Goal: Book appointment/travel/reservation

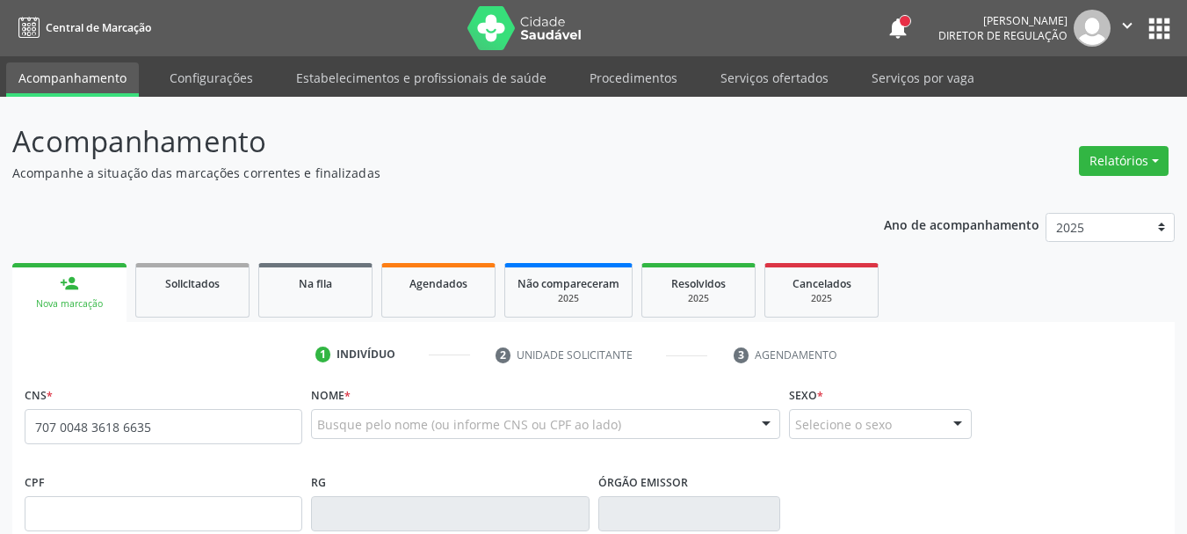
type input "707 0048 3618 6635"
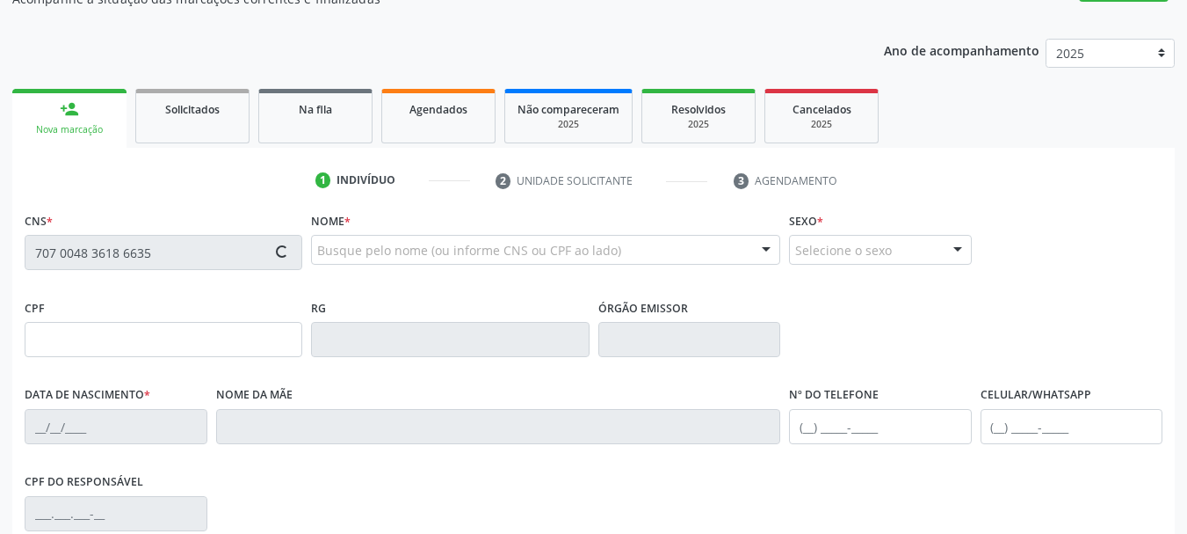
scroll to position [176, 0]
type input "[DATE]"
type input "[PERSON_NAME]"
type input "767"
type input "079.189.144-57"
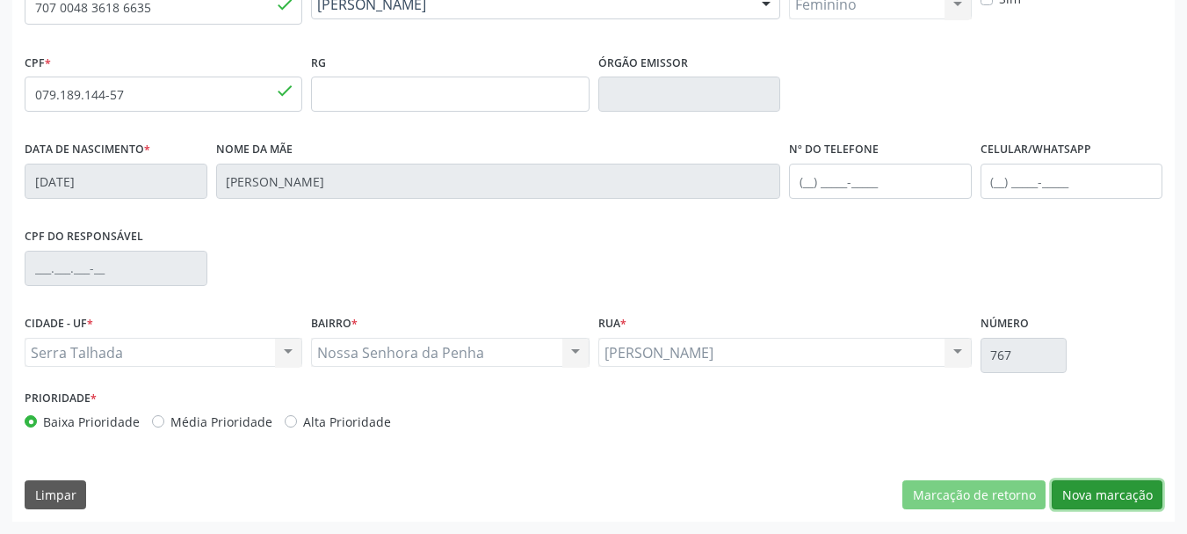
click at [1124, 493] on button "Nova marcação" at bounding box center [1107, 495] width 111 height 30
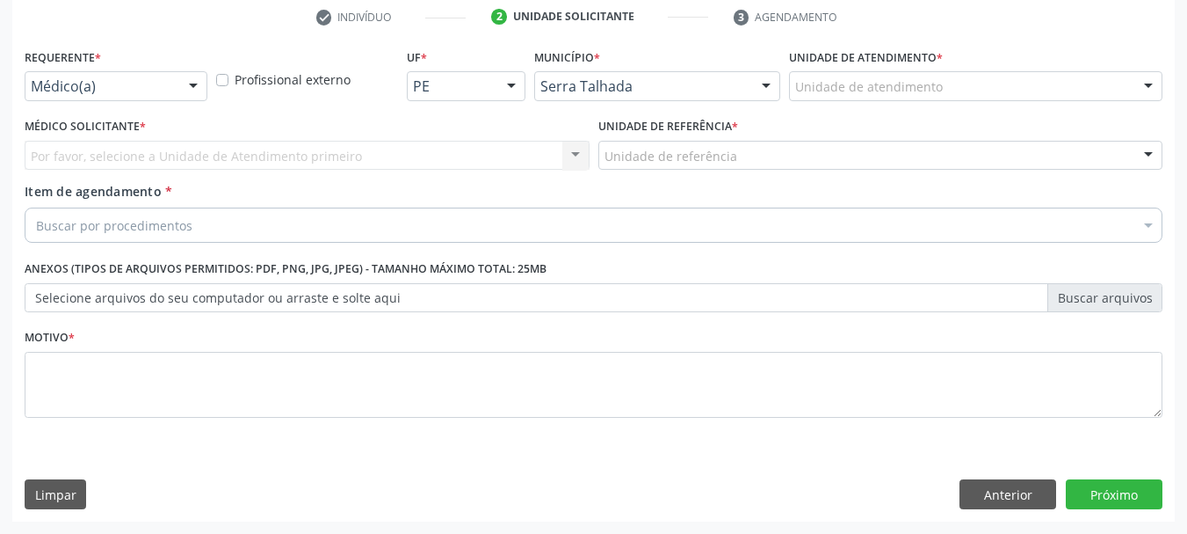
scroll to position [338, 0]
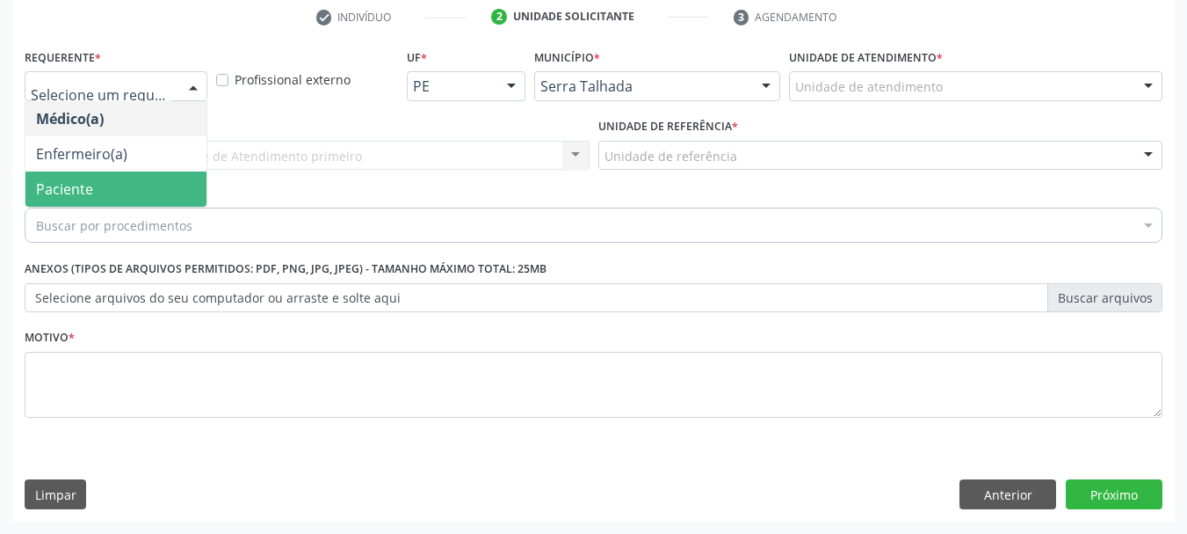
click at [150, 174] on span "Paciente" at bounding box center [115, 188] width 181 height 35
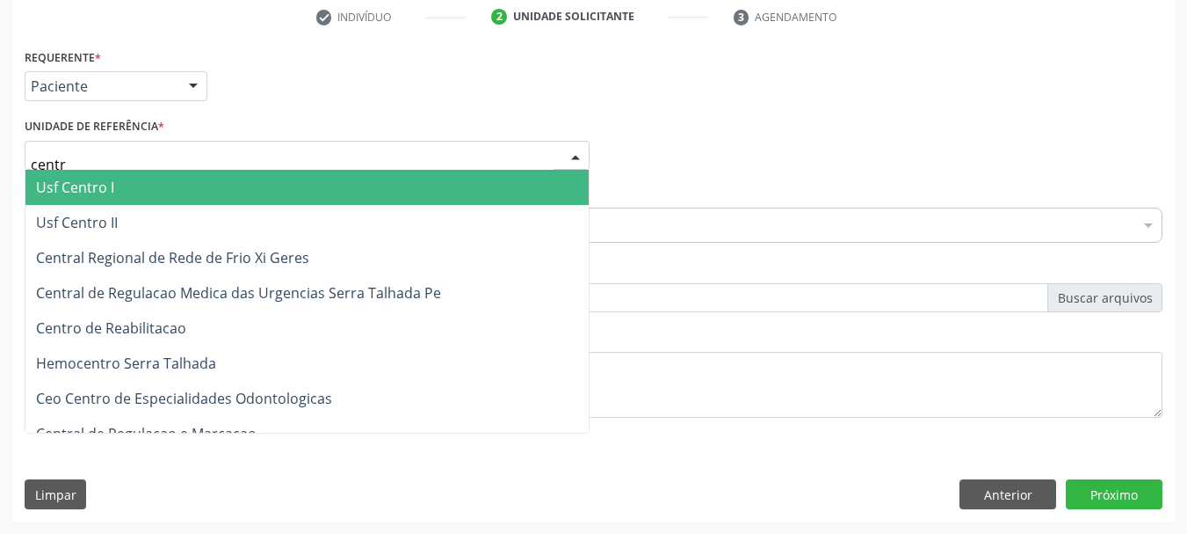
type input "centro"
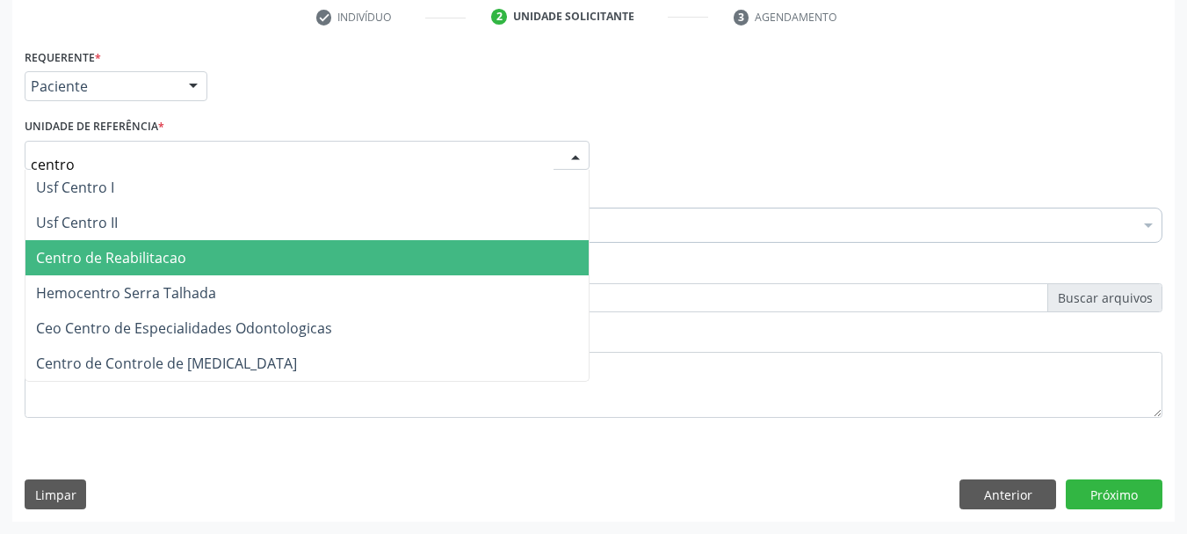
click at [194, 261] on span "Centro de Reabilitacao" at bounding box center [306, 257] width 563 height 35
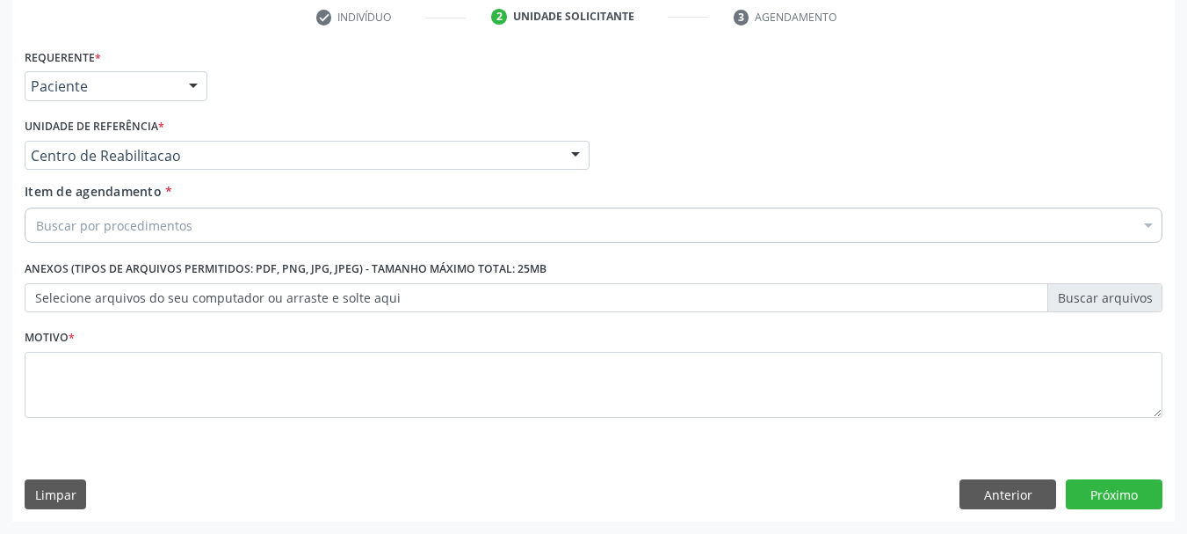
click at [199, 234] on div "Buscar por procedimentos" at bounding box center [594, 224] width 1138 height 35
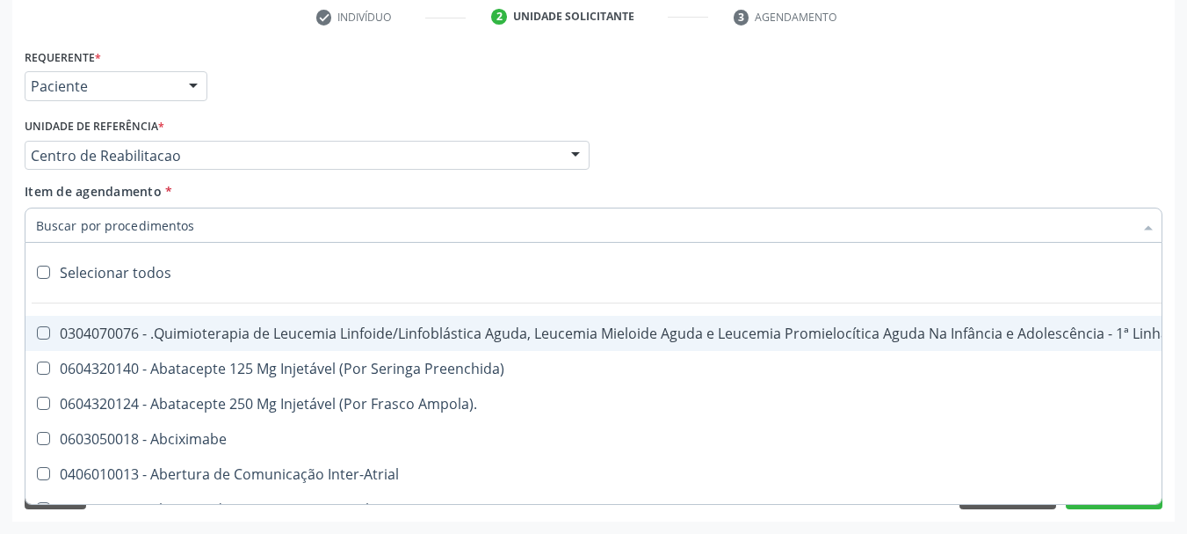
click at [202, 221] on input "Item de agendamento *" at bounding box center [585, 224] width 1098 height 35
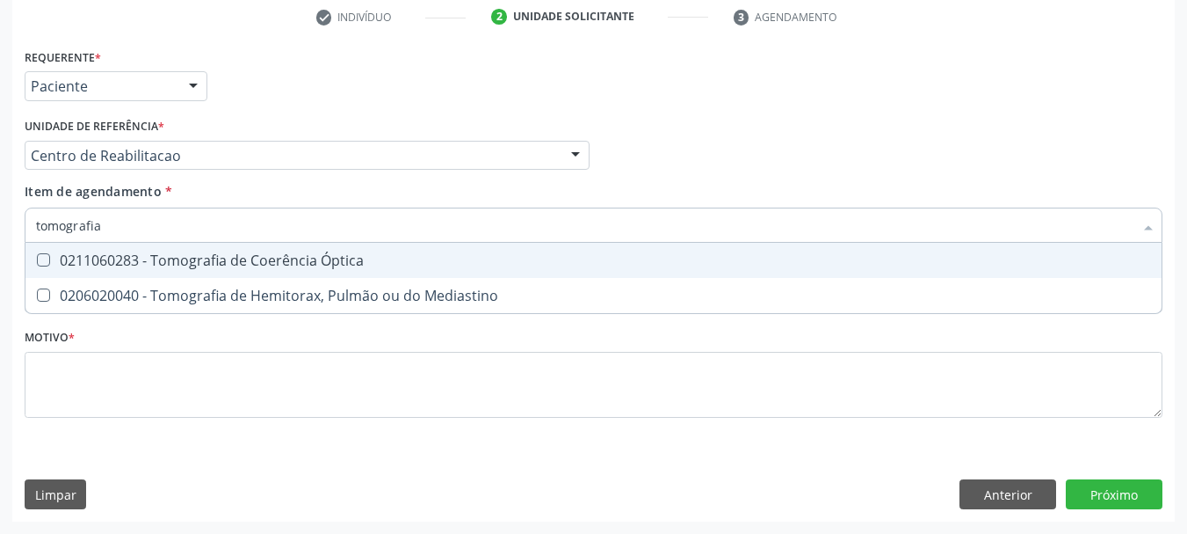
type input "tomografia"
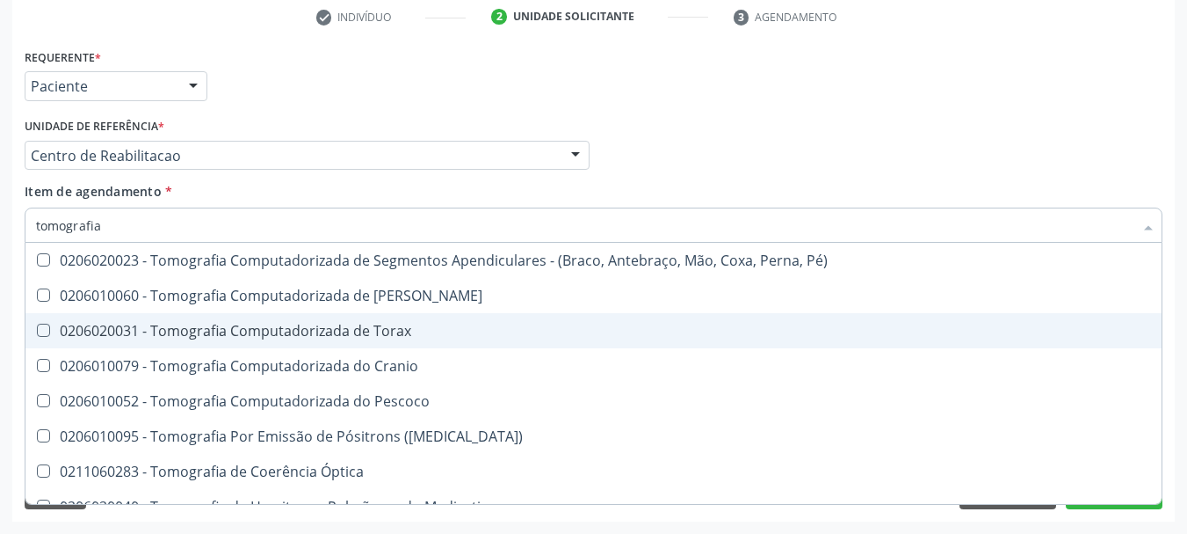
click at [381, 317] on span "0206020031 - Tomografia Computadorizada de Torax" at bounding box center [593, 330] width 1136 height 35
checkbox Torax "true"
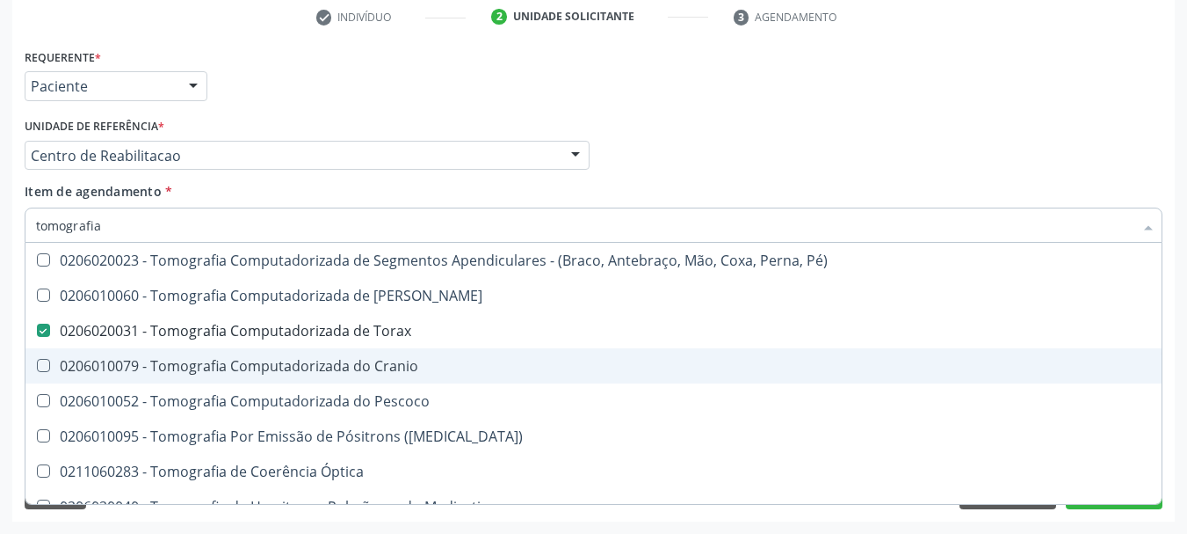
scroll to position [372, 0]
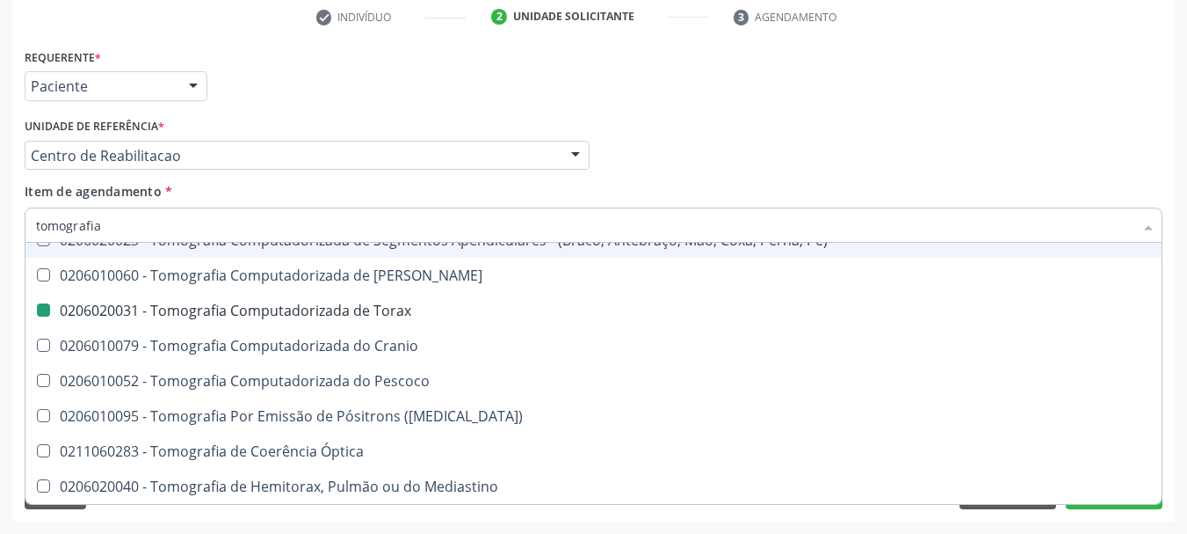
click at [750, 115] on div "Médico Solicitante Por favor, selecione a Unidade de Atendimento primeiro Nenhu…" at bounding box center [593, 147] width 1147 height 69
checkbox Computadorizada "true"
checkbox Torax "false"
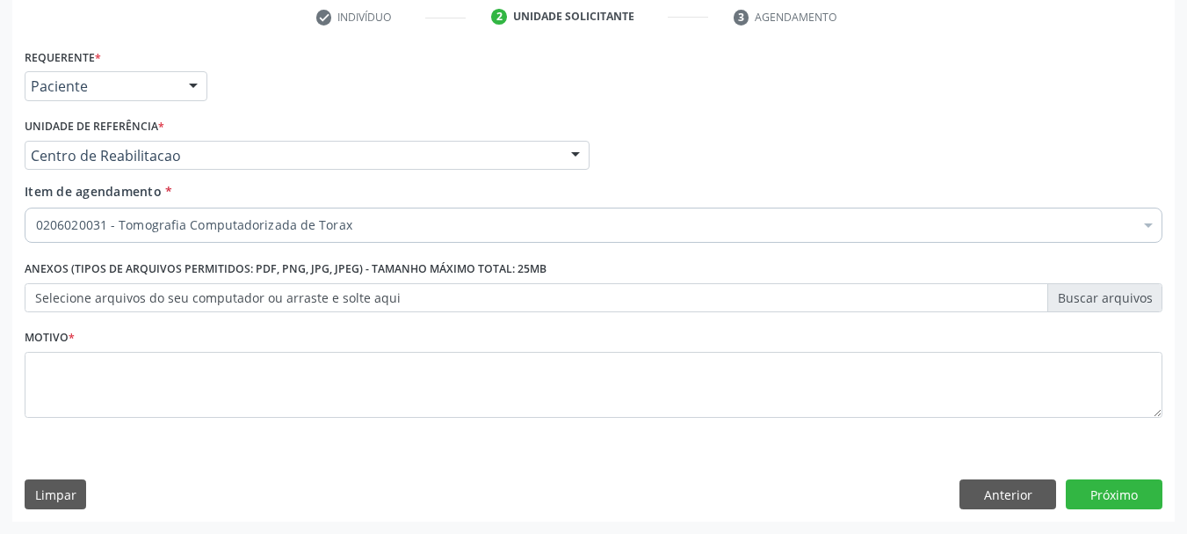
scroll to position [0, 0]
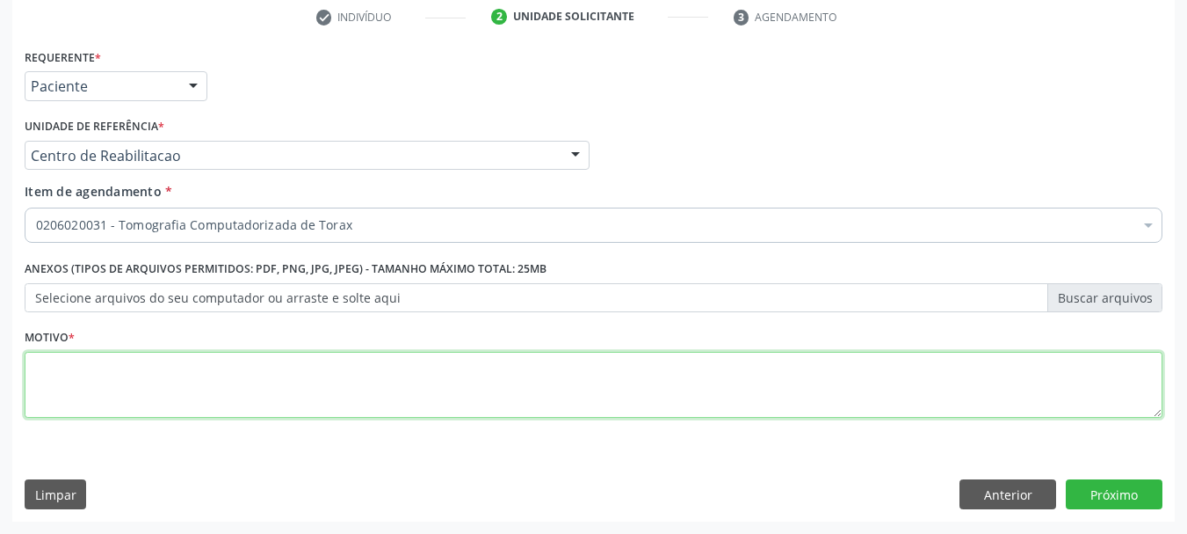
click at [142, 384] on textarea at bounding box center [594, 385] width 1138 height 67
type textarea "..."
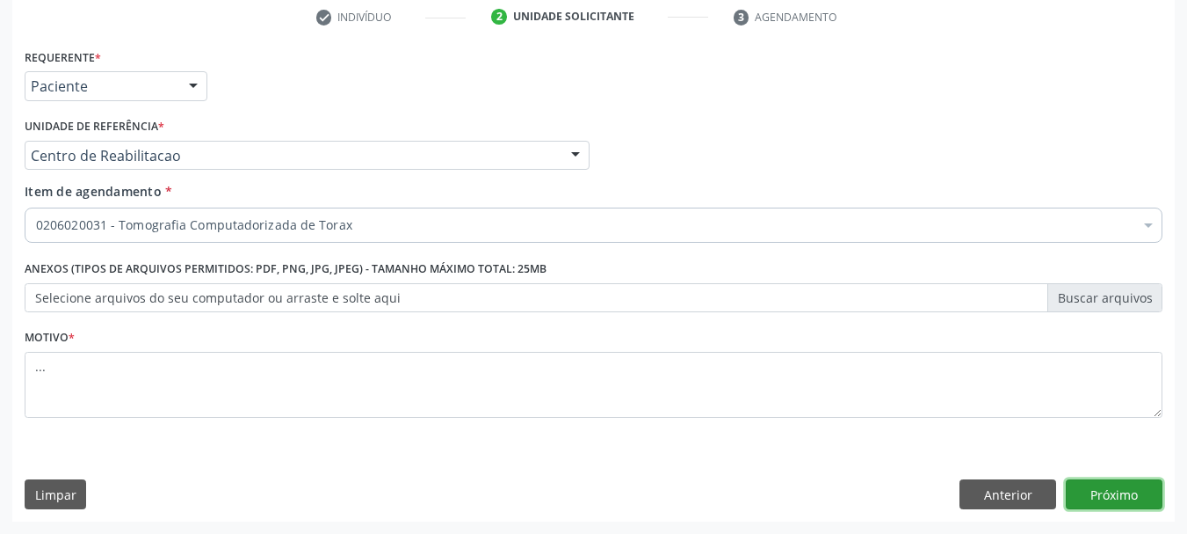
click at [1130, 504] on button "Próximo" at bounding box center [1114, 494] width 97 height 30
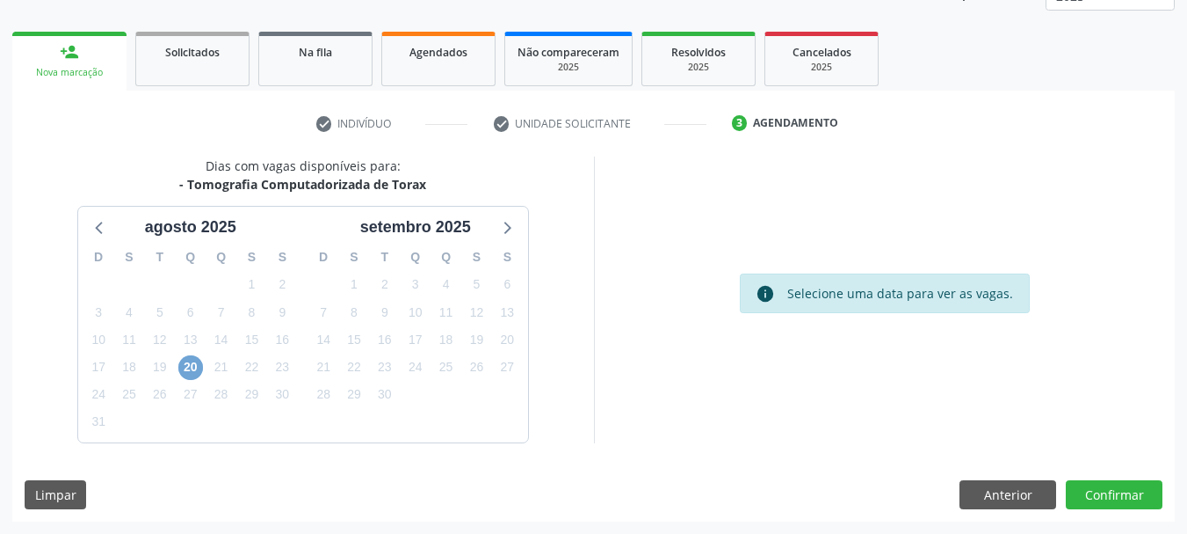
click at [191, 368] on span "20" at bounding box center [190, 367] width 25 height 25
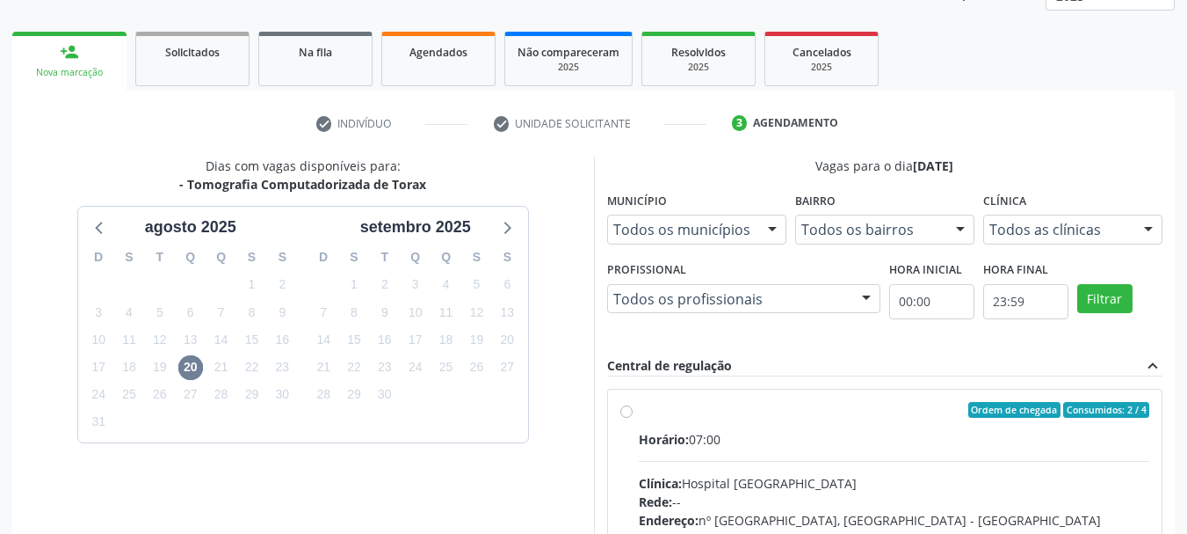
click at [639, 416] on label "Ordem de chegada Consumidos: 2 / 4 Horário: 07:00 Clínica: Hospital [GEOGRAPHIC…" at bounding box center [895, 537] width 512 height 270
click at [626, 416] on input "Ordem de chegada Consumidos: 2 / 4 Horário: 07:00 Clínica: Hospital [GEOGRAPHIC…" at bounding box center [627, 410] width 12 height 16
radio input "true"
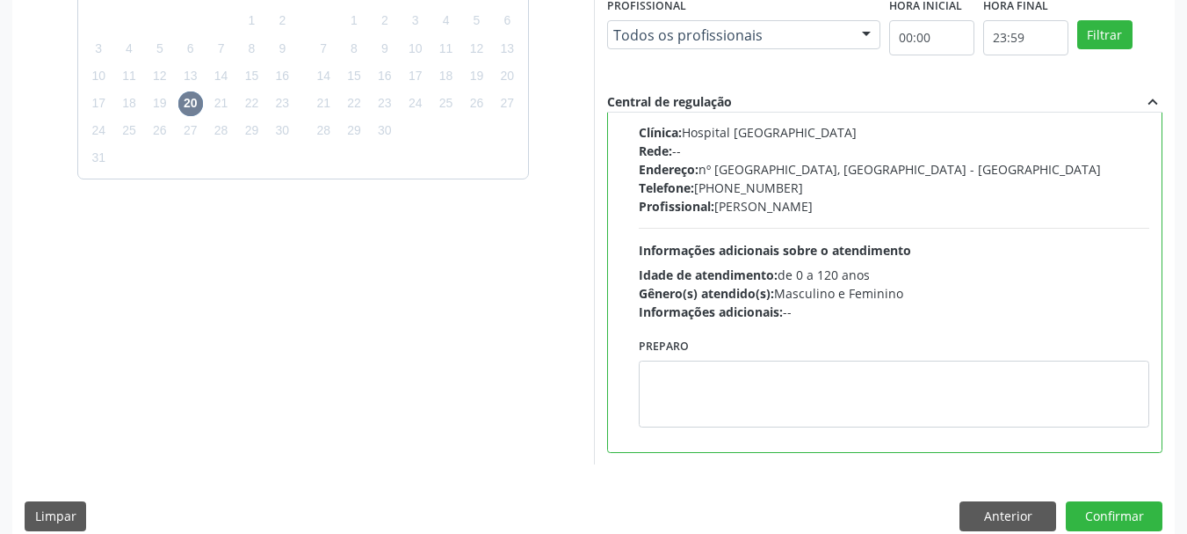
scroll to position [517, 0]
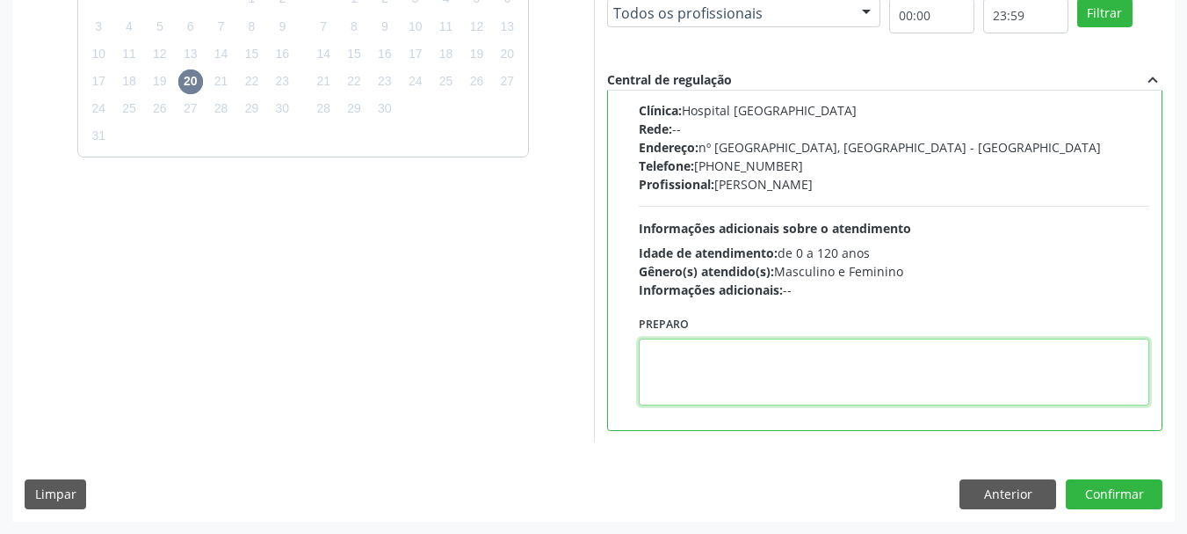
click at [780, 363] on textarea at bounding box center [895, 371] width 512 height 67
type textarea "com contraste"
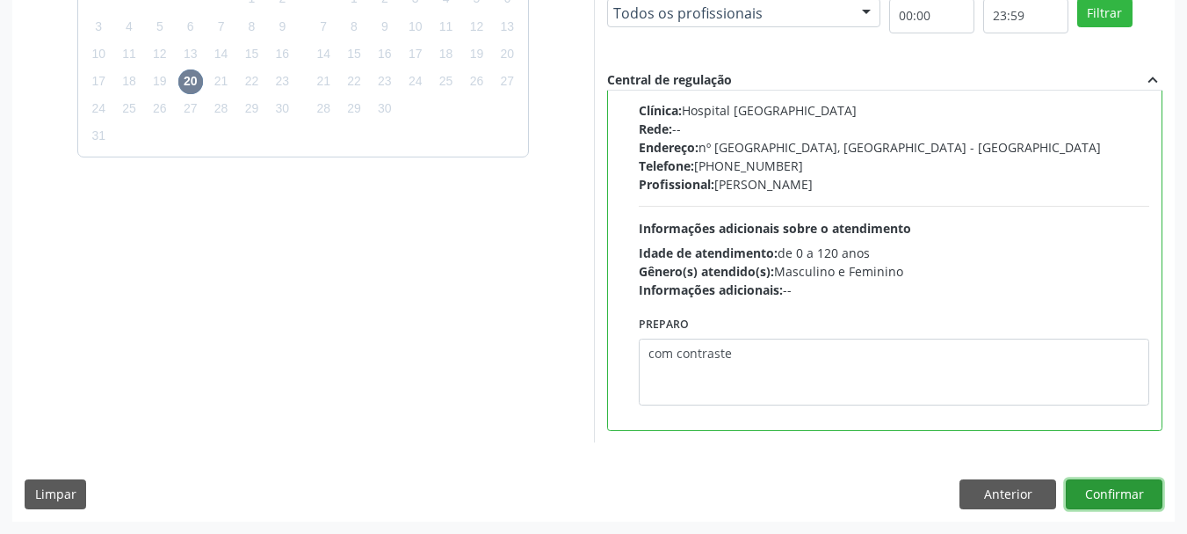
click at [1127, 497] on button "Confirmar" at bounding box center [1114, 494] width 97 height 30
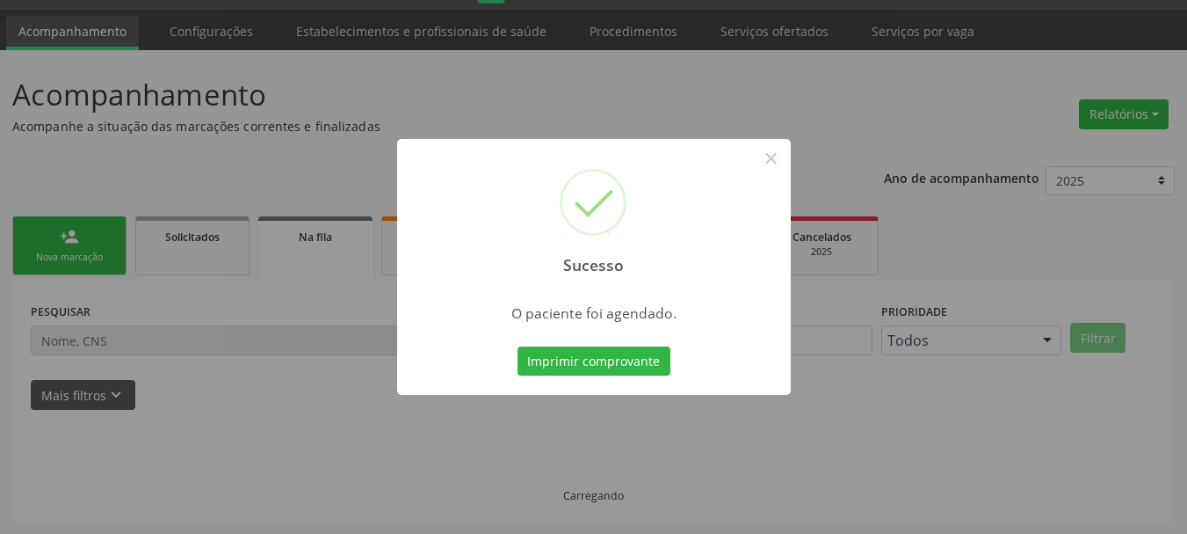
scroll to position [47, 0]
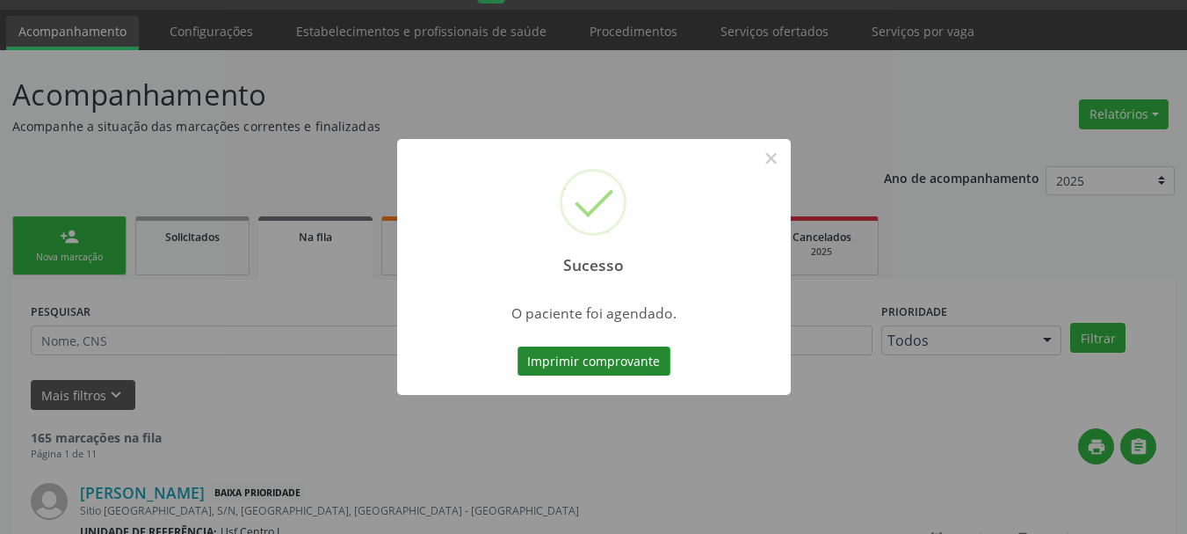
click at [562, 356] on button "Imprimir comprovante" at bounding box center [594, 361] width 153 height 30
